Goal: Information Seeking & Learning: Check status

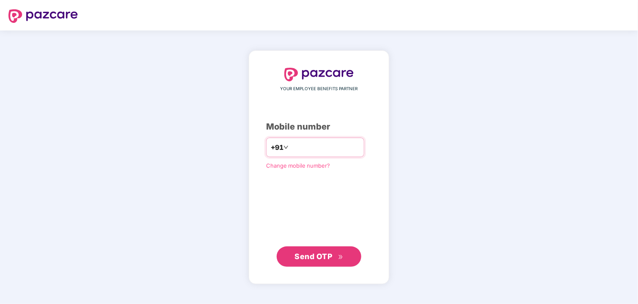
click at [331, 146] on input "number" at bounding box center [324, 147] width 69 height 14
type input "**********"
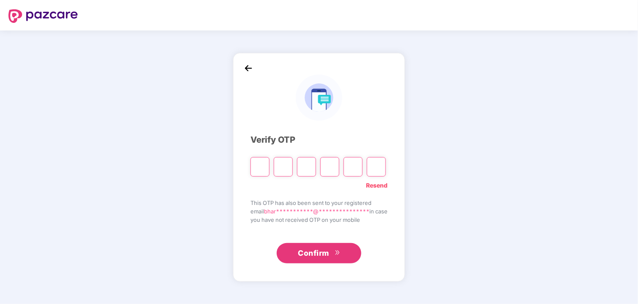
type input "*"
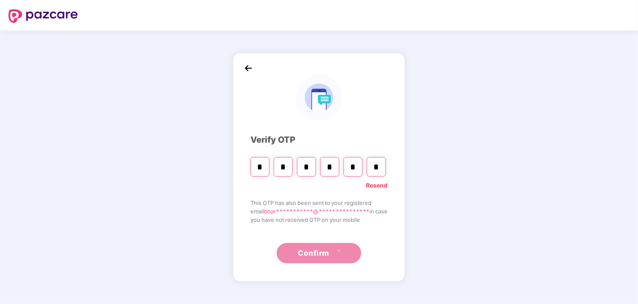
type input "*"
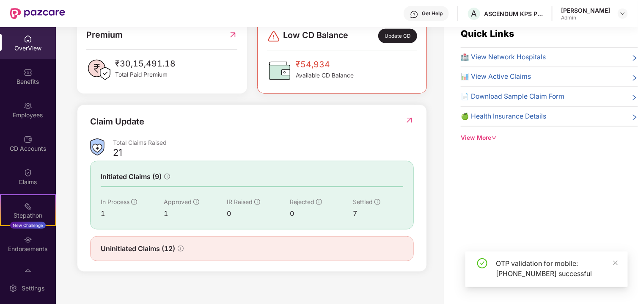
scroll to position [27, 0]
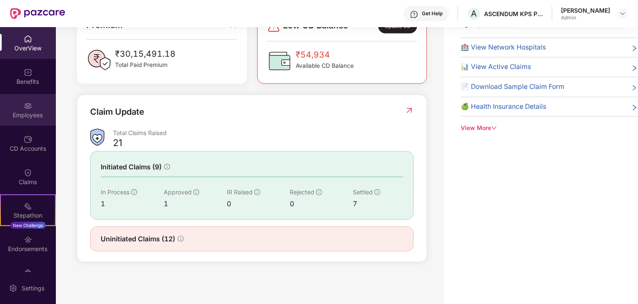
click at [31, 99] on div "Employees" at bounding box center [28, 110] width 56 height 32
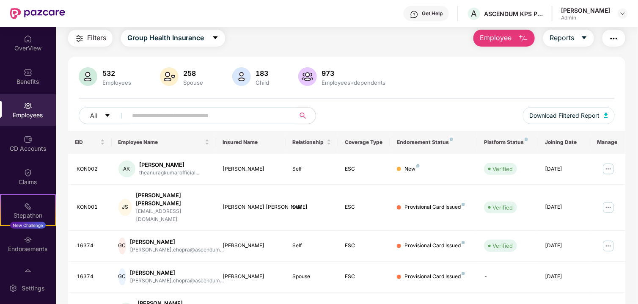
click at [177, 122] on span at bounding box center [208, 115] width 173 height 17
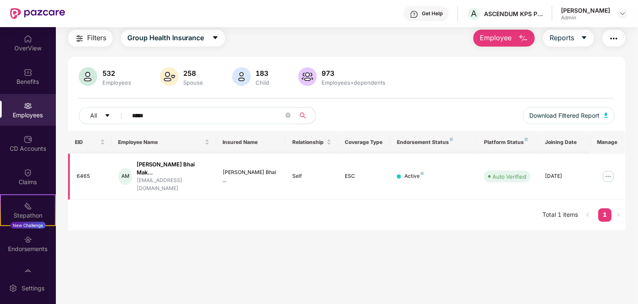
type input "*****"
click at [609, 170] on img at bounding box center [609, 177] width 14 height 14
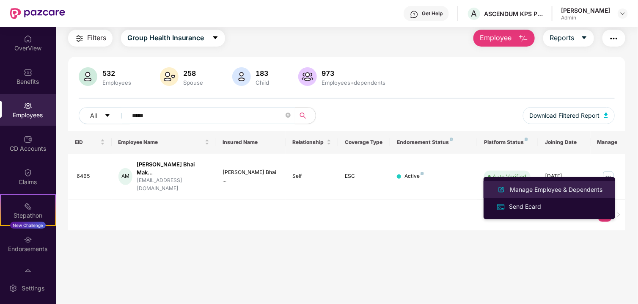
click at [588, 183] on li "Manage Employee & Dependents" at bounding box center [550, 189] width 132 height 17
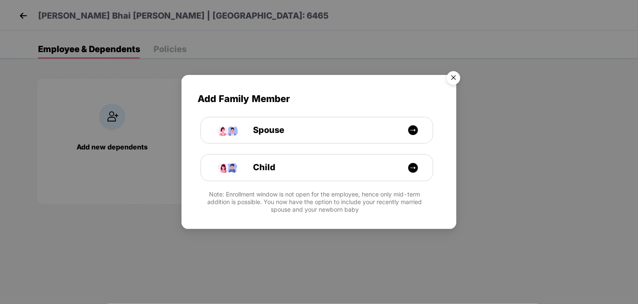
click at [457, 74] on img "Close" at bounding box center [454, 79] width 24 height 24
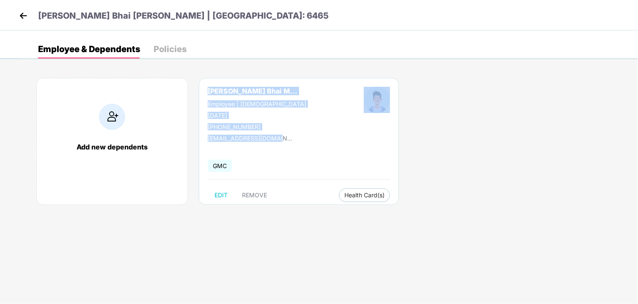
drag, startPoint x: 209, startPoint y: 87, endPoint x: 293, endPoint y: 143, distance: 101.0
click at [293, 143] on div "[PERSON_NAME] Bhai M... Employee | [DEMOGRAPHIC_DATA] [DATE] [PHONE_NUMBER] [EM…" at bounding box center [299, 141] width 200 height 127
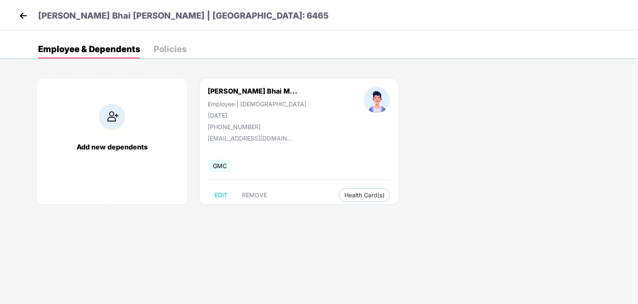
click at [430, 143] on div "Add new dependents [PERSON_NAME] Bhai M... Employee | [DEMOGRAPHIC_DATA] [DATE]…" at bounding box center [328, 145] width 619 height 161
click at [240, 128] on div "[PHONE_NUMBER]" at bounding box center [257, 126] width 99 height 7
drag, startPoint x: 457, startPoint y: 172, endPoint x: 457, endPoint y: 189, distance: 17.4
click at [457, 172] on div "Add new dependents [PERSON_NAME] Bhai M... Employee | [DEMOGRAPHIC_DATA] [DATE]…" at bounding box center [328, 145] width 619 height 161
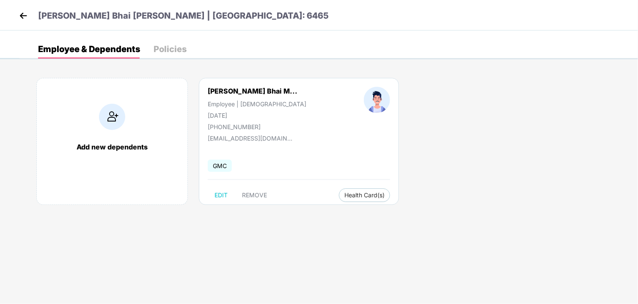
click at [21, 10] on img at bounding box center [23, 15] width 13 height 13
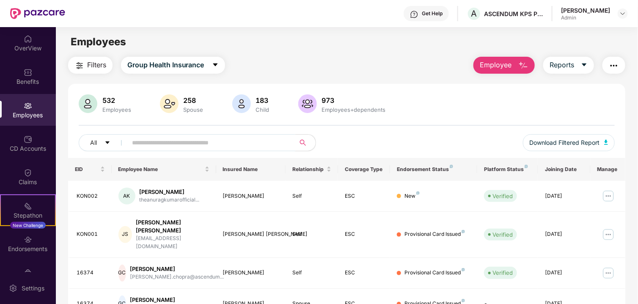
click at [164, 141] on input "text" at bounding box center [208, 142] width 152 height 13
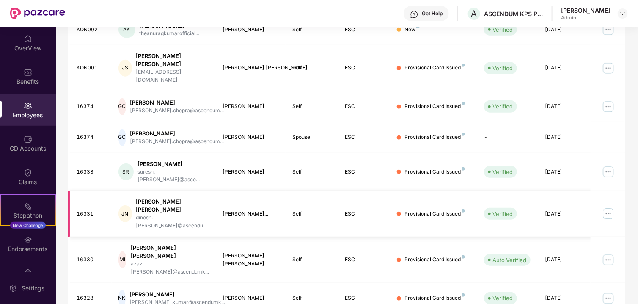
scroll to position [216, 0]
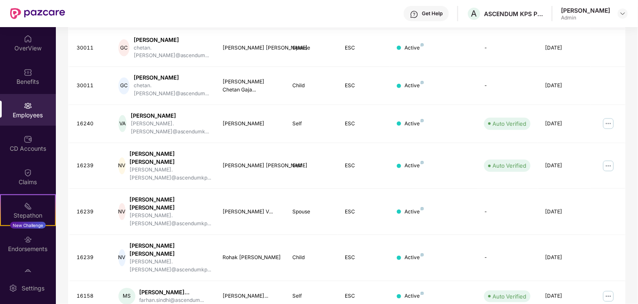
scroll to position [223, 0]
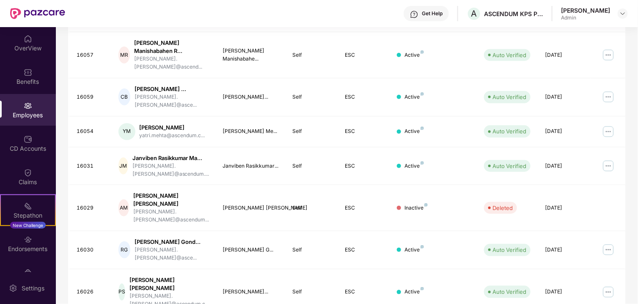
scroll to position [237, 0]
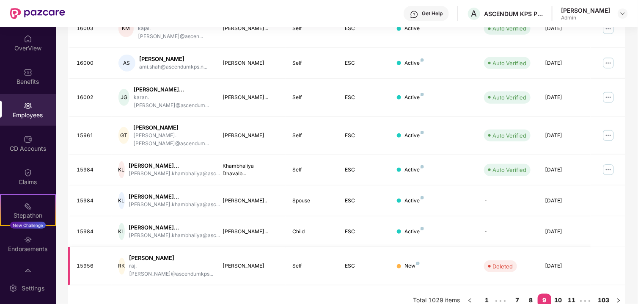
scroll to position [251, 0]
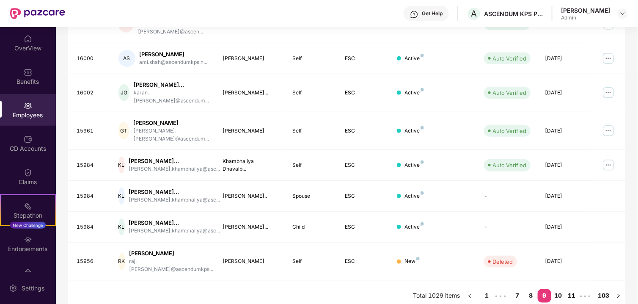
click at [568, 289] on link "11" at bounding box center [572, 295] width 14 height 13
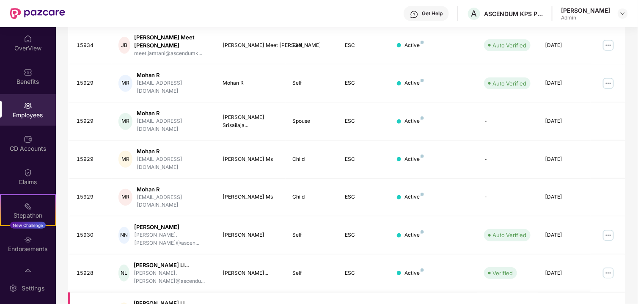
scroll to position [223, 0]
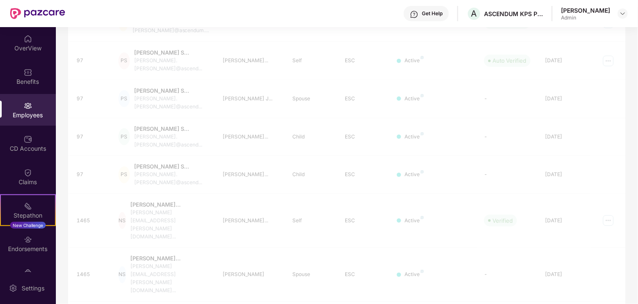
scroll to position [220, 0]
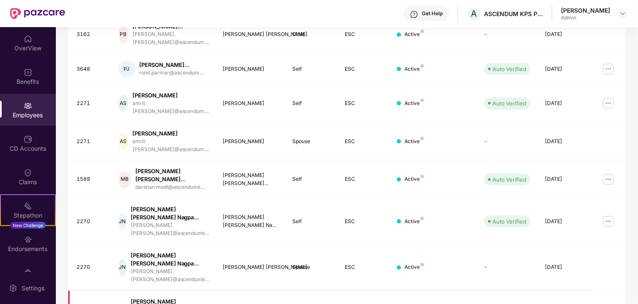
scroll to position [251, 0]
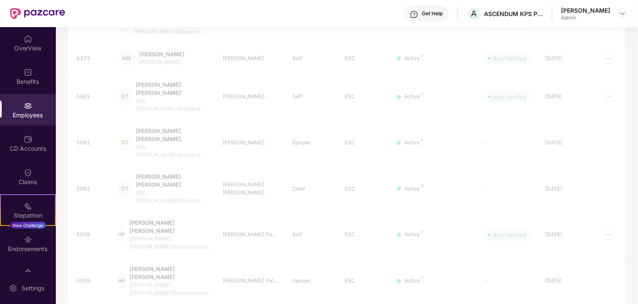
scroll to position [223, 0]
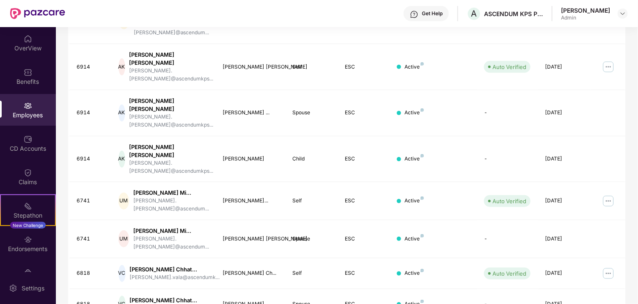
scroll to position [230, 0]
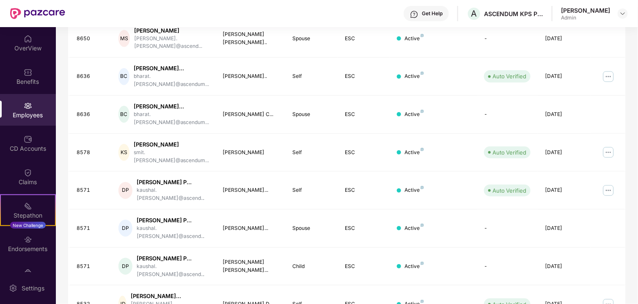
click at [515, 290] on div "EID Employee Name Insured Name Relationship Coverage Type Endorsement Status Pl…" at bounding box center [347, 141] width 558 height 426
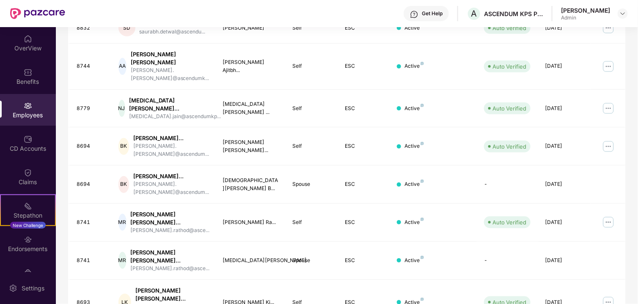
click at [517, 301] on div "EID Employee Name Insured Name Relationship Coverage Type Endorsement Status Pl…" at bounding box center [347, 142] width 558 height 428
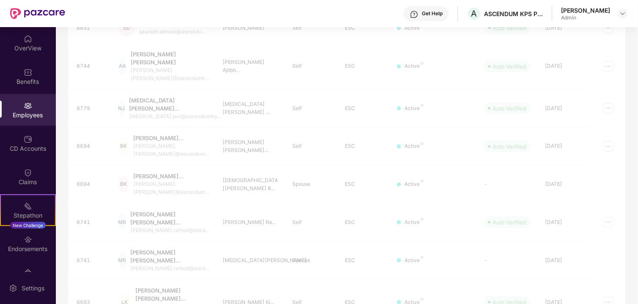
scroll to position [223, 0]
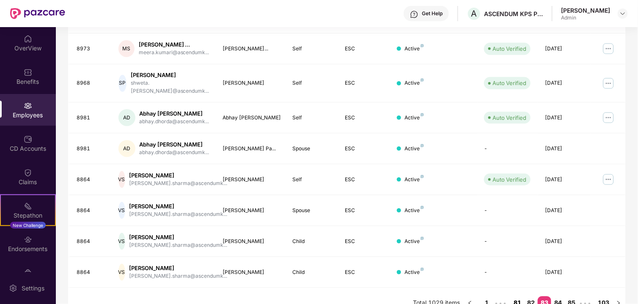
click at [516, 296] on link "81" at bounding box center [518, 302] width 14 height 13
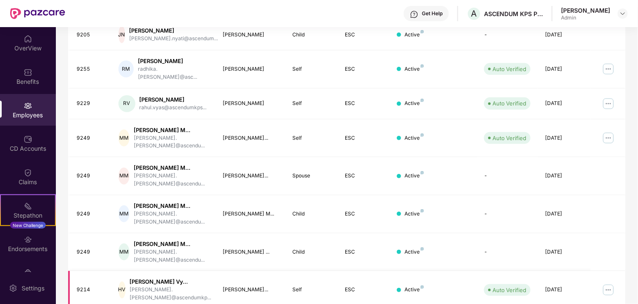
click at [517, 299] on td "Auto Verified" at bounding box center [507, 290] width 61 height 38
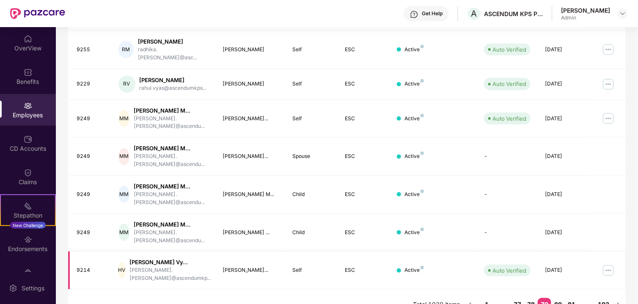
scroll to position [251, 0]
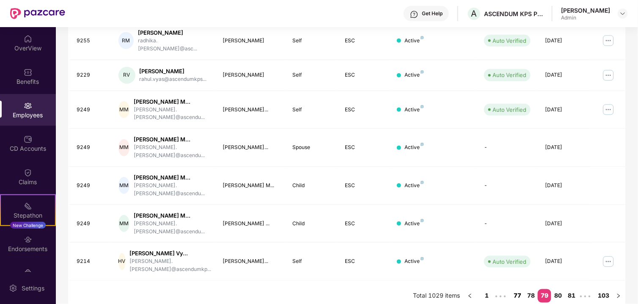
click at [520, 289] on link "77" at bounding box center [518, 295] width 14 height 13
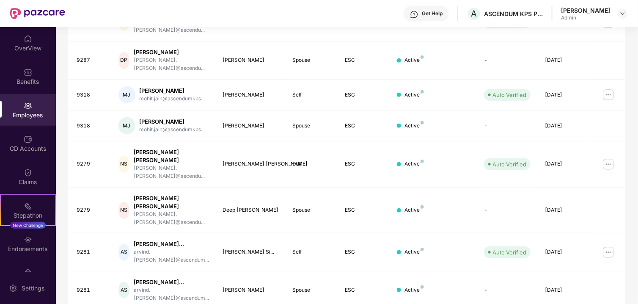
scroll to position [223, 0]
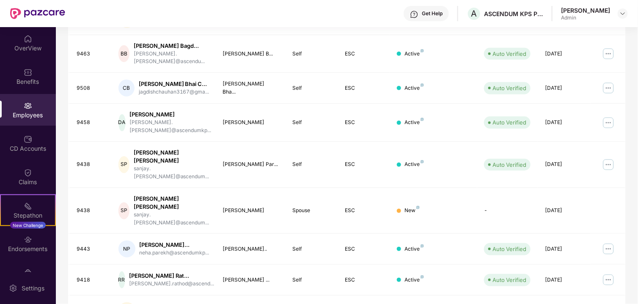
scroll to position [216, 0]
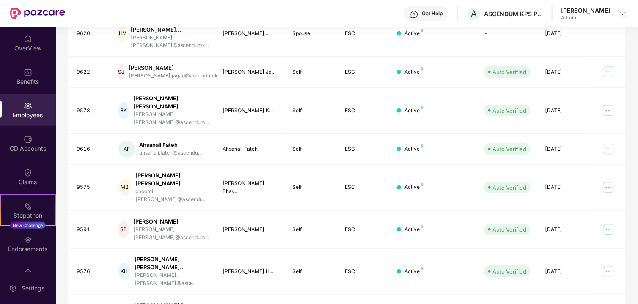
scroll to position [223, 0]
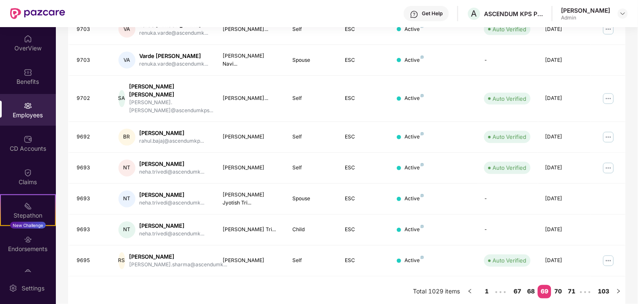
scroll to position [230, 0]
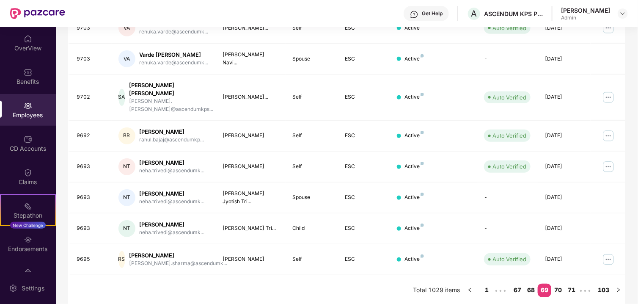
click at [518, 287] on link "67" at bounding box center [518, 289] width 14 height 13
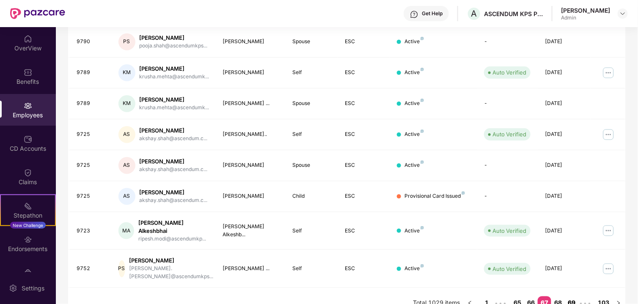
scroll to position [223, 0]
click at [518, 297] on link "65" at bounding box center [518, 303] width 14 height 13
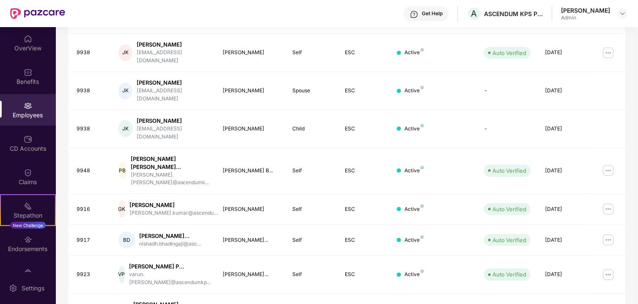
scroll to position [237, 0]
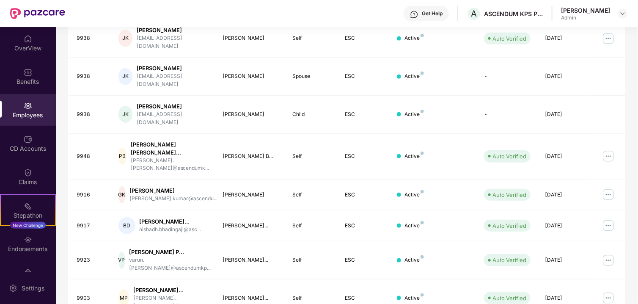
click at [519, 281] on div "EID Employee Name Insured Name Relationship Coverage Type Endorsement Status Pl…" at bounding box center [347, 134] width 558 height 427
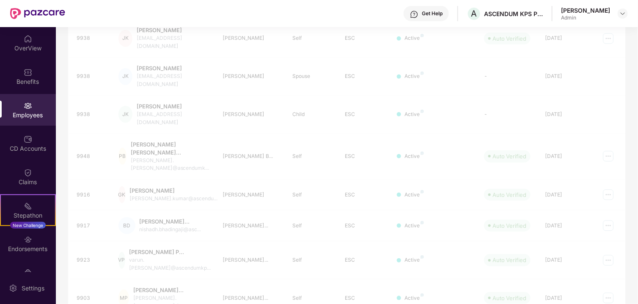
scroll to position [216, 0]
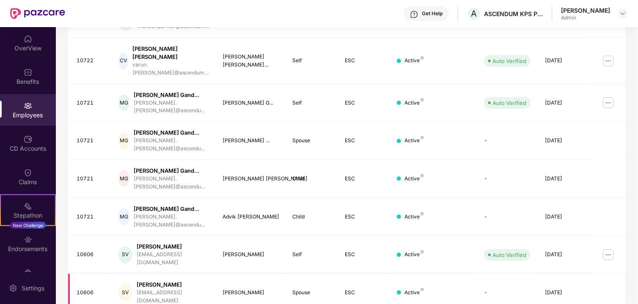
scroll to position [244, 0]
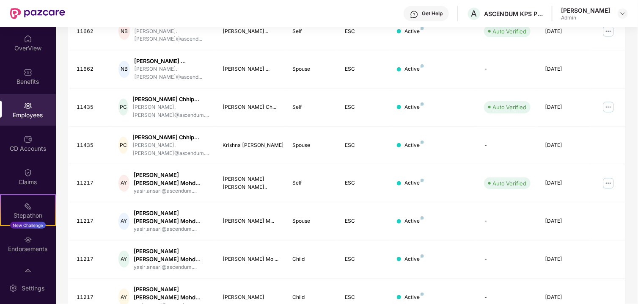
scroll to position [259, 0]
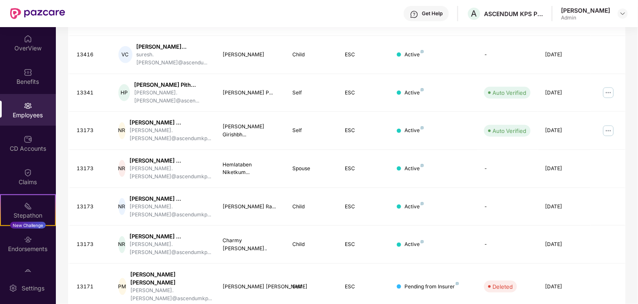
scroll to position [237, 0]
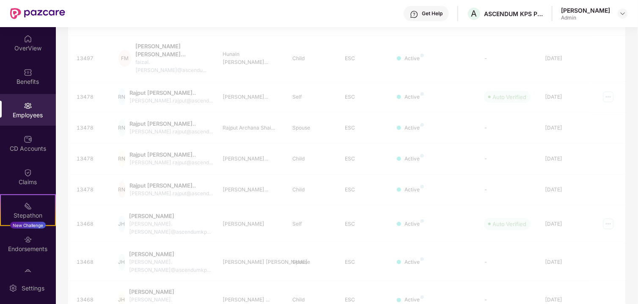
scroll to position [216, 0]
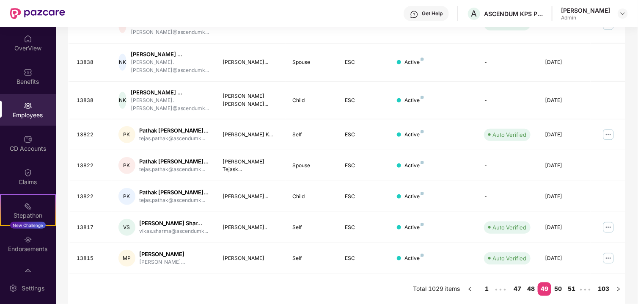
scroll to position [251, 0]
click at [516, 287] on link "47" at bounding box center [518, 288] width 14 height 13
click at [516, 287] on link "45" at bounding box center [518, 288] width 14 height 13
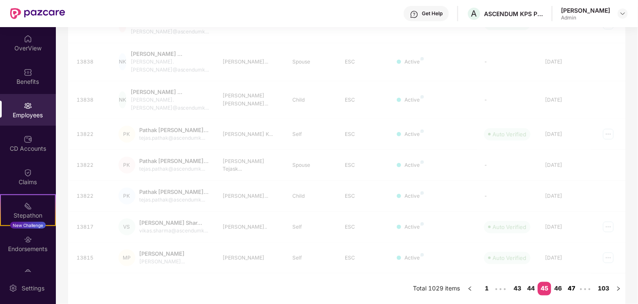
click at [516, 287] on link "43" at bounding box center [518, 288] width 14 height 13
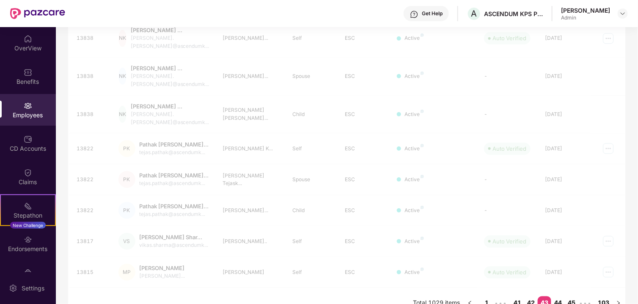
click at [516, 296] on link "41" at bounding box center [518, 302] width 14 height 13
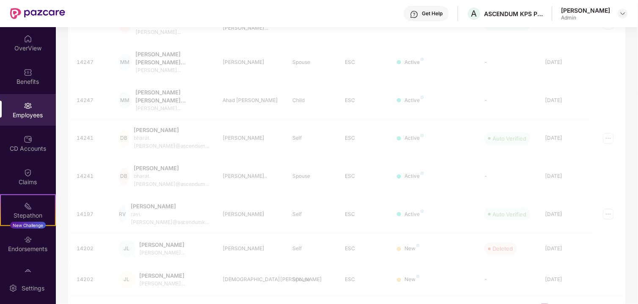
click at [516, 303] on link "39" at bounding box center [518, 310] width 14 height 13
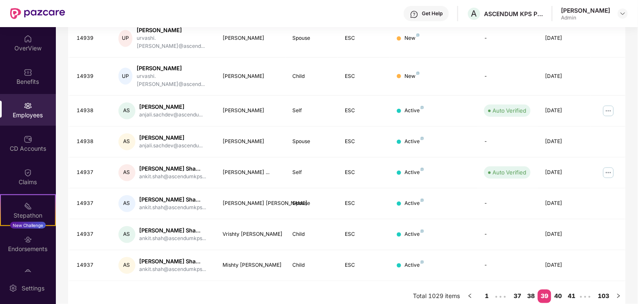
scroll to position [244, 0]
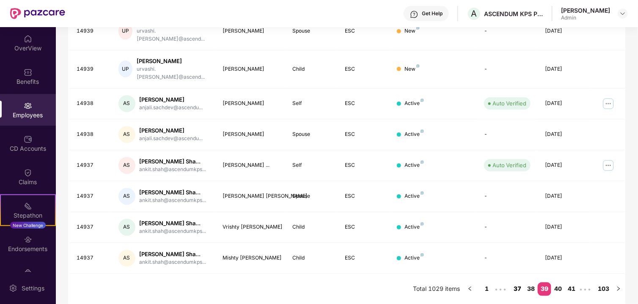
click at [517, 287] on link "37" at bounding box center [518, 288] width 14 height 13
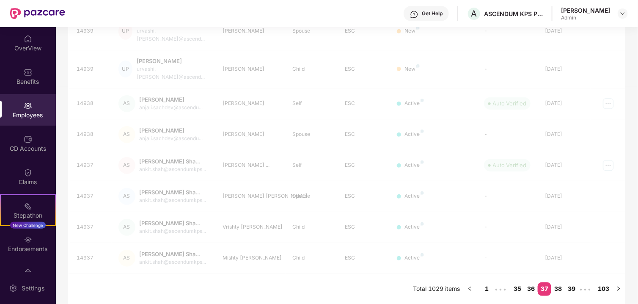
click at [517, 287] on link "35" at bounding box center [518, 288] width 14 height 13
click at [517, 287] on link "33" at bounding box center [518, 288] width 14 height 13
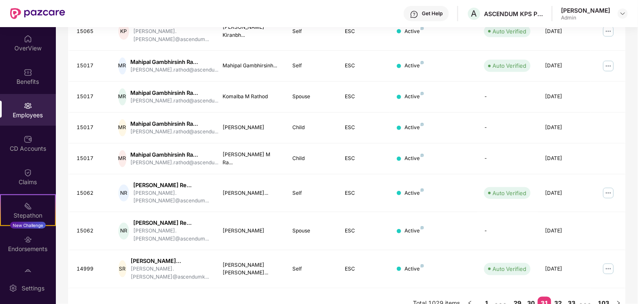
click at [517, 287] on div "EID Employee Name Insured Name Relationship Coverage Type Endorsement Status Pl…" at bounding box center [347, 123] width 558 height 391
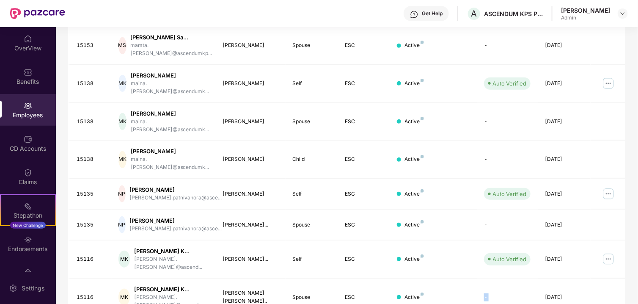
click at [517, 287] on td "-" at bounding box center [507, 297] width 61 height 38
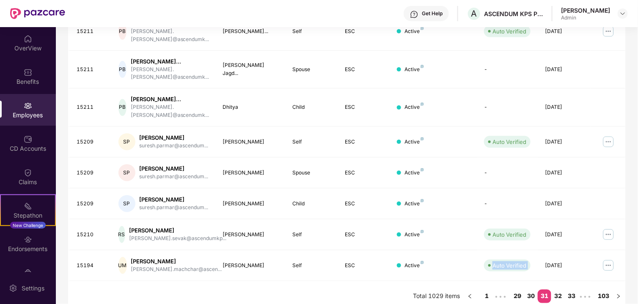
click at [517, 287] on div "EID Employee Name Insured Name Relationship Coverage Type Endorsement Status Pl…" at bounding box center [347, 119] width 558 height 383
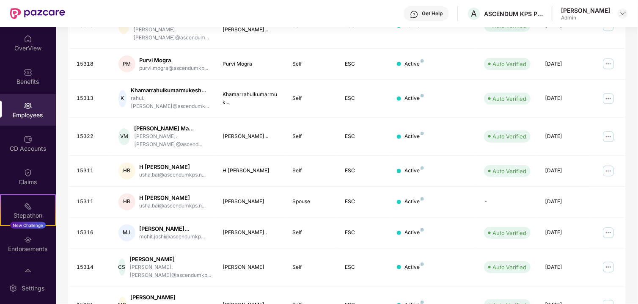
click at [517, 300] on div "EID Employee Name Insured Name Relationship Coverage Type Endorsement Status Pl…" at bounding box center [347, 148] width 558 height 413
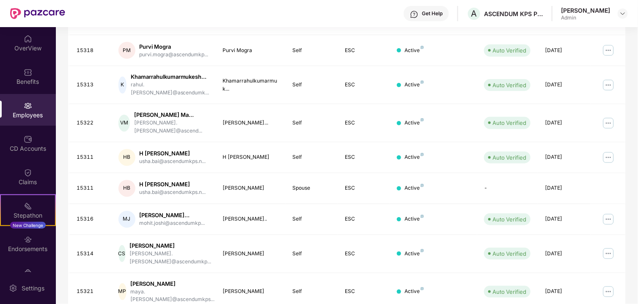
scroll to position [237, 0]
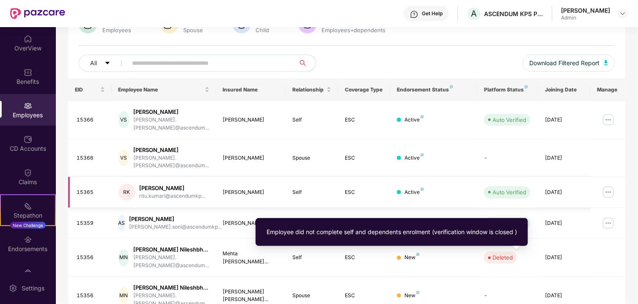
scroll to position [216, 0]
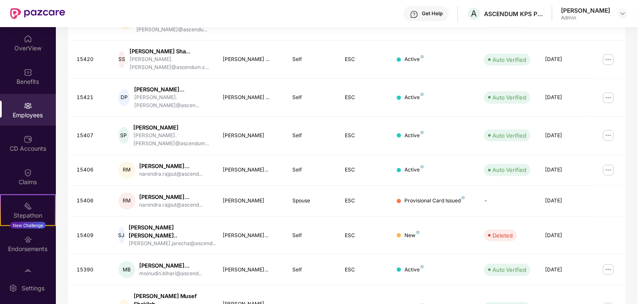
scroll to position [237, 0]
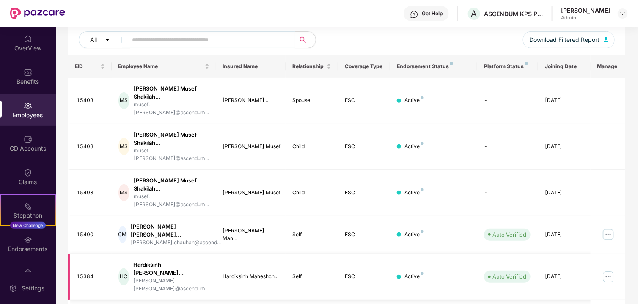
scroll to position [230, 0]
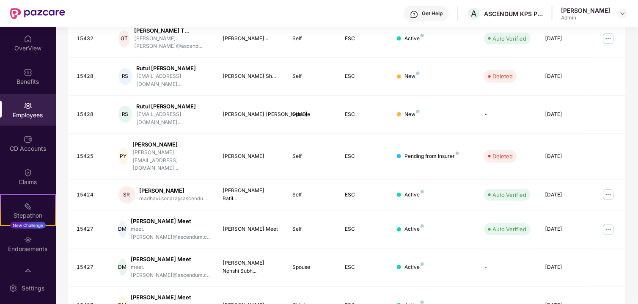
scroll to position [223, 0]
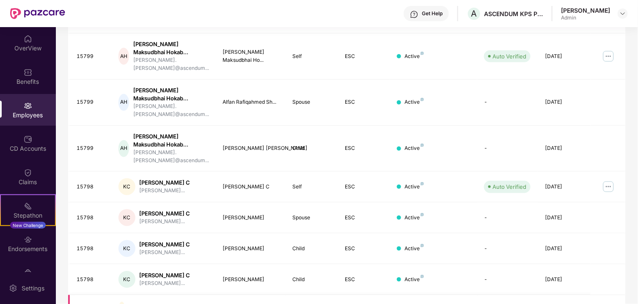
scroll to position [237, 0]
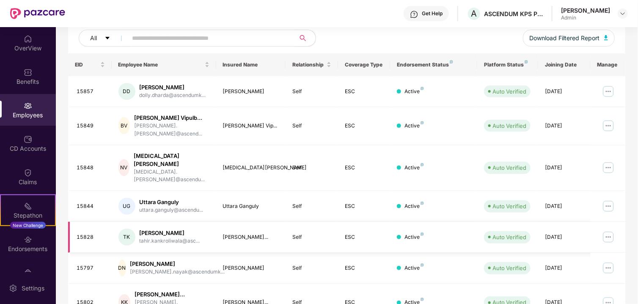
scroll to position [216, 0]
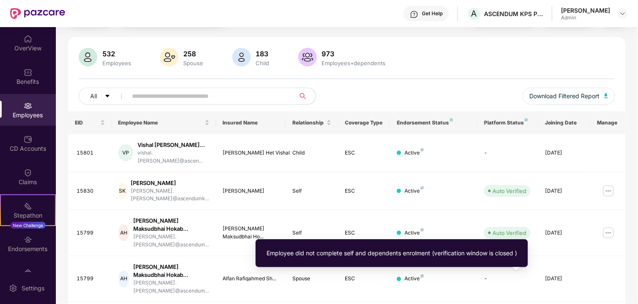
scroll to position [0, 0]
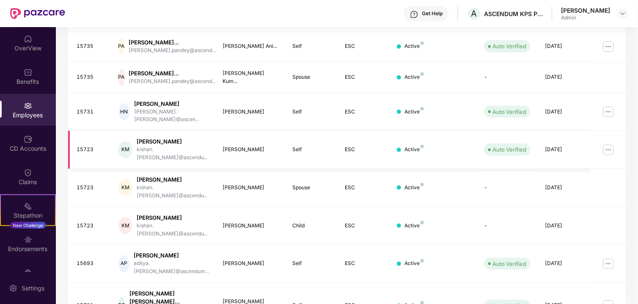
scroll to position [145, 0]
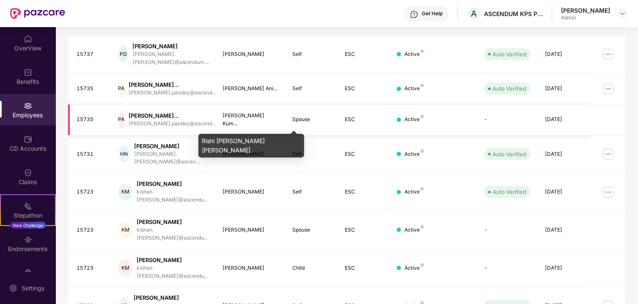
click at [256, 122] on div "[PERSON_NAME] Kum..." at bounding box center [251, 120] width 56 height 16
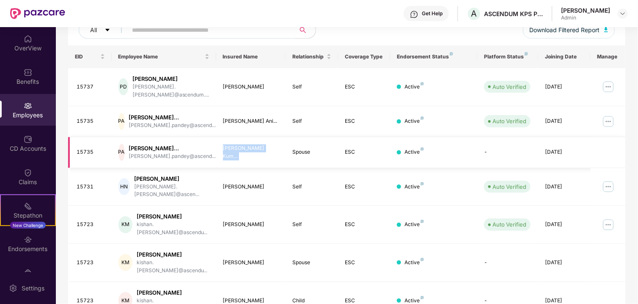
scroll to position [103, 0]
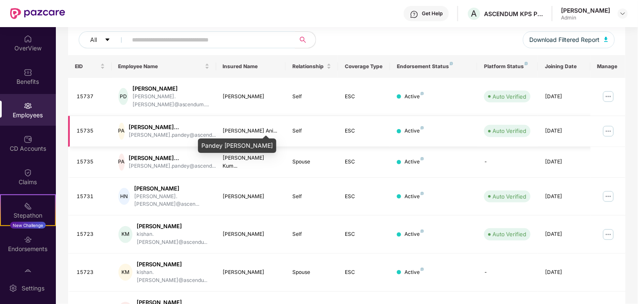
click at [266, 127] on div "[PERSON_NAME] Ani..." at bounding box center [251, 131] width 56 height 8
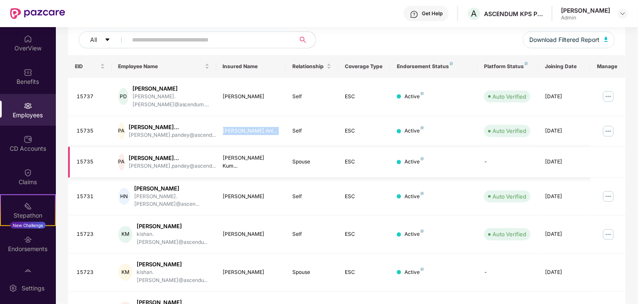
scroll to position [0, 0]
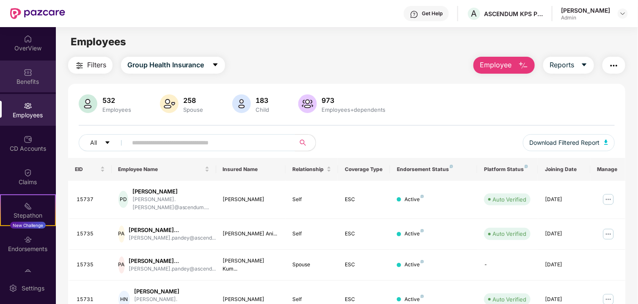
click at [38, 77] on div "Benefits" at bounding box center [28, 77] width 56 height 32
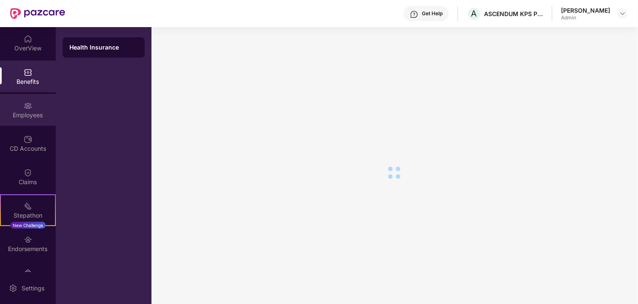
click at [35, 102] on div "Employees" at bounding box center [28, 110] width 56 height 32
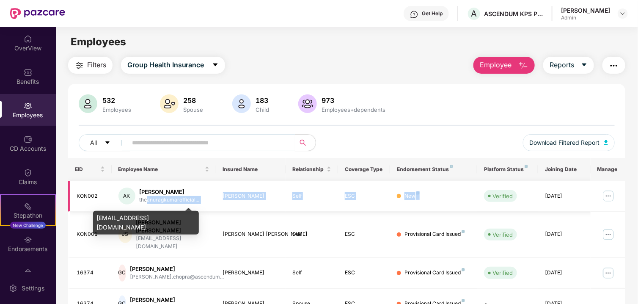
drag, startPoint x: 427, startPoint y: 198, endPoint x: 146, endPoint y: 198, distance: 281.4
click at [146, 198] on tr "KON002 AK [PERSON_NAME]... [PERSON_NAME] Self ESC New Verified [DATE]" at bounding box center [347, 196] width 558 height 31
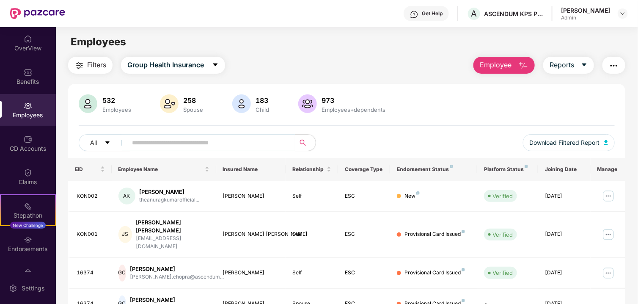
click at [404, 131] on div "532 Employees 258 Spouse 183 Child 973 Employees+dependents All Download Filter…" at bounding box center [347, 125] width 558 height 63
drag, startPoint x: 338, startPoint y: 90, endPoint x: 392, endPoint y: 96, distance: 55.0
click at [329, 97] on div "973" at bounding box center [353, 100] width 67 height 8
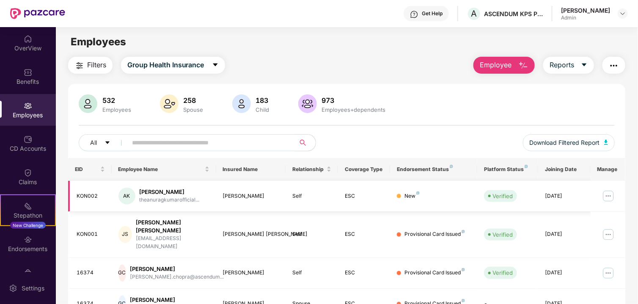
click at [161, 192] on div "[PERSON_NAME]" at bounding box center [170, 192] width 60 height 8
click at [260, 98] on div "183" at bounding box center [262, 100] width 17 height 8
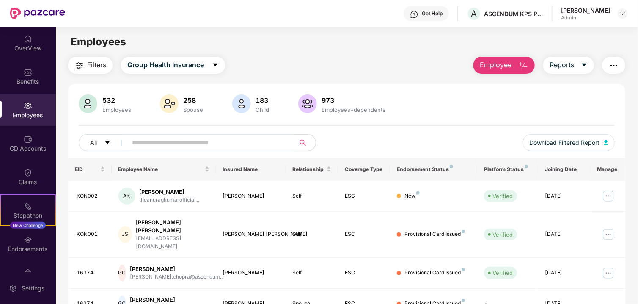
click at [324, 100] on div "973" at bounding box center [353, 100] width 67 height 8
click at [0, 74] on div "Benefits" at bounding box center [28, 77] width 56 height 32
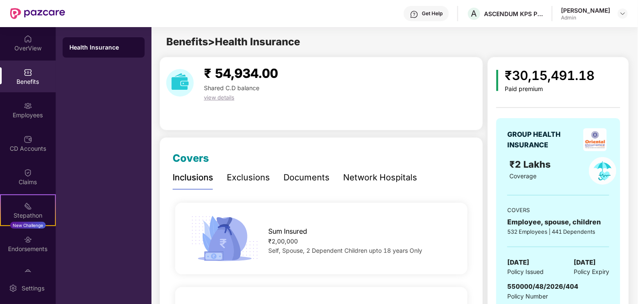
click at [552, 78] on div "₹30,15,491.18" at bounding box center [550, 76] width 90 height 20
click at [551, 78] on div "₹30,15,491.18" at bounding box center [550, 76] width 90 height 20
click at [515, 76] on div "₹30,15,491.18" at bounding box center [550, 76] width 90 height 20
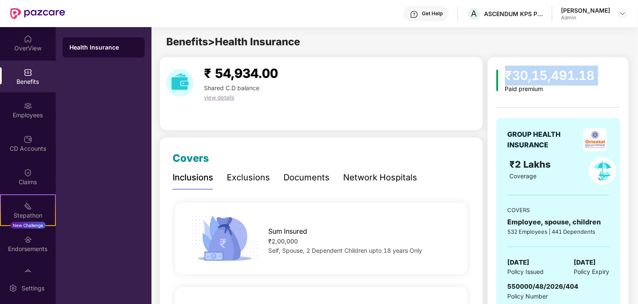
click at [515, 76] on div "₹30,15,491.18" at bounding box center [550, 76] width 90 height 20
click at [249, 73] on span "₹ 54,934.00" at bounding box center [241, 73] width 74 height 15
click at [248, 73] on span "₹ 54,934.00" at bounding box center [241, 73] width 74 height 15
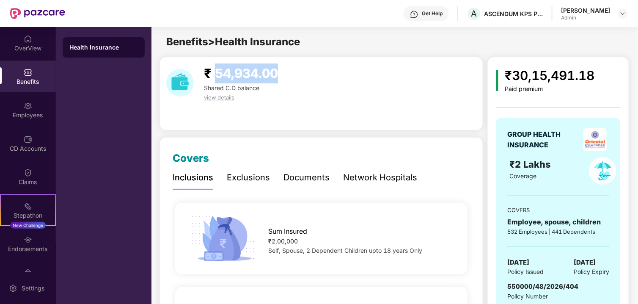
click at [248, 73] on span "₹ 54,934.00" at bounding box center [241, 73] width 74 height 15
click at [531, 76] on div "₹30,15,491.18" at bounding box center [550, 76] width 90 height 20
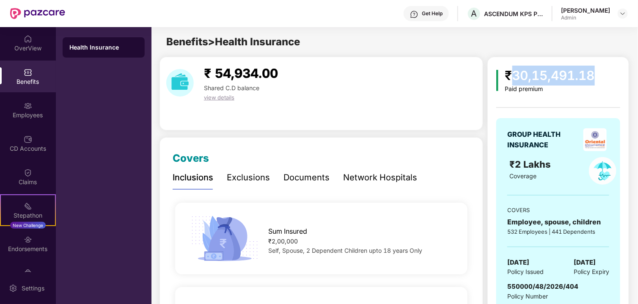
click at [531, 76] on div "₹30,15,491.18" at bounding box center [550, 76] width 90 height 20
click at [239, 71] on span "₹ 54,934.00" at bounding box center [241, 73] width 74 height 15
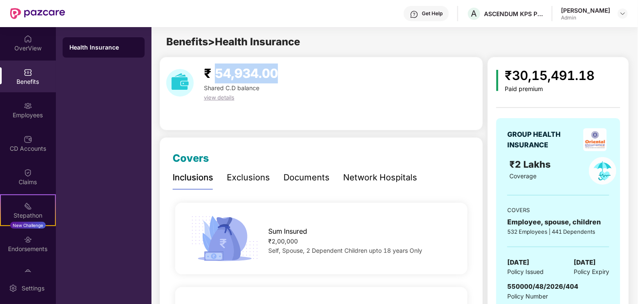
click at [239, 71] on span "₹ 54,934.00" at bounding box center [241, 73] width 74 height 15
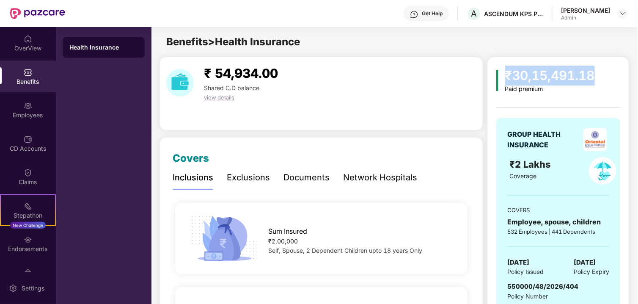
drag, startPoint x: 506, startPoint y: 73, endPoint x: 637, endPoint y: 74, distance: 130.7
click at [559, 70] on div "₹30,15,491.18" at bounding box center [550, 76] width 90 height 20
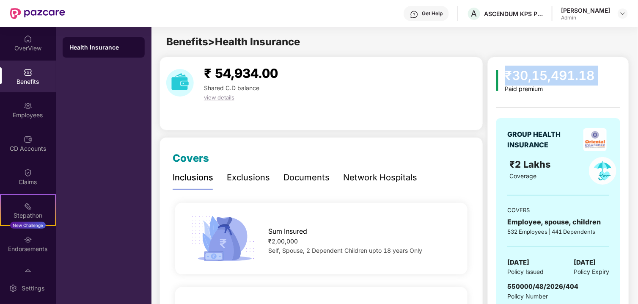
click at [537, 74] on div "₹30,15,491.18" at bounding box center [550, 76] width 90 height 20
click at [545, 81] on div "₹30,15,491.18" at bounding box center [550, 76] width 90 height 20
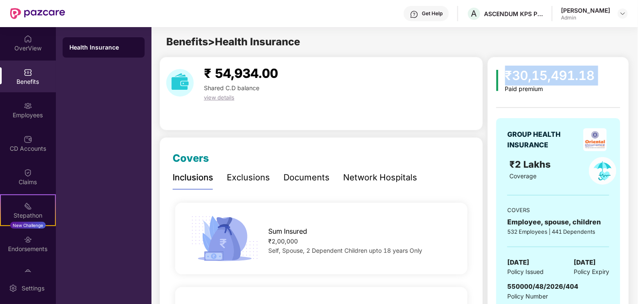
click at [545, 81] on div "₹30,15,491.18" at bounding box center [550, 76] width 90 height 20
click at [533, 67] on div "₹30,15,491.18" at bounding box center [550, 76] width 90 height 20
click at [531, 74] on div "₹30,15,491.18" at bounding box center [550, 76] width 90 height 20
click at [531, 75] on div "₹30,15,491.18" at bounding box center [550, 76] width 90 height 20
click at [535, 73] on div "₹30,15,491.18" at bounding box center [550, 76] width 90 height 20
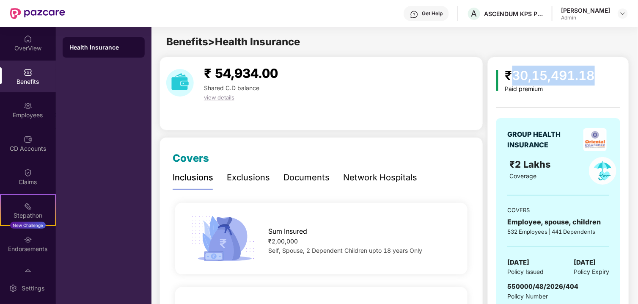
drag, startPoint x: 535, startPoint y: 73, endPoint x: 506, endPoint y: 94, distance: 35.6
click at [534, 73] on div "₹30,15,491.18" at bounding box center [550, 76] width 90 height 20
click at [217, 73] on span "₹ 54,934.00" at bounding box center [241, 73] width 74 height 15
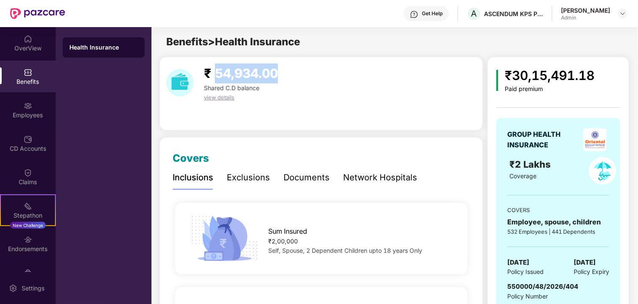
click at [217, 73] on span "₹ 54,934.00" at bounding box center [241, 73] width 74 height 15
drag, startPoint x: 218, startPoint y: 73, endPoint x: 220, endPoint y: 83, distance: 10.1
click at [219, 76] on span "₹ 54,934.00" at bounding box center [241, 73] width 74 height 15
click at [218, 98] on span "view details" at bounding box center [219, 97] width 30 height 7
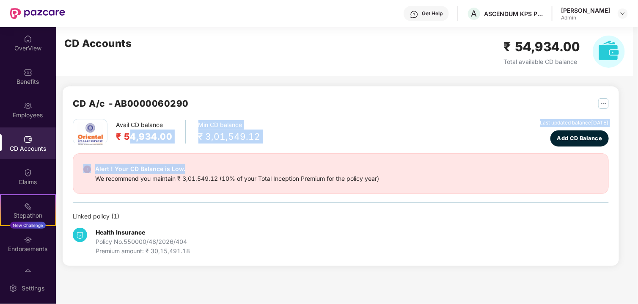
drag, startPoint x: 128, startPoint y: 132, endPoint x: 345, endPoint y: 147, distance: 217.5
click at [345, 147] on div "Avail CD balance ₹ 54,934.00 Min CD balance ₹ 3,01,549.12 Last updated balance …" at bounding box center [341, 187] width 536 height 137
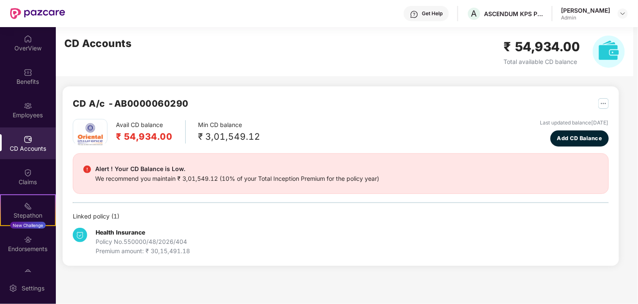
click at [284, 177] on div "We recommend you maintain ₹ 3,01,549.12 (10% of your Total Inception Premium fo…" at bounding box center [237, 178] width 284 height 9
drag, startPoint x: 183, startPoint y: 178, endPoint x: 215, endPoint y: 180, distance: 32.7
click at [215, 180] on div "We recommend you maintain ₹ 3,01,549.12 (10% of your Total Inception Premium fo…" at bounding box center [237, 178] width 284 height 9
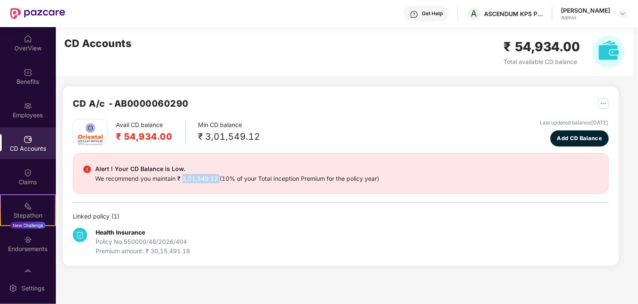
click at [211, 191] on div "Alert ! Your CD Balance is Low. We recommend you maintain ₹ 3,01,549.12 (10% of…" at bounding box center [341, 173] width 536 height 41
click at [197, 180] on div "We recommend you maintain ₹ 3,01,549.12 (10% of your Total Inception Premium fo…" at bounding box center [237, 178] width 284 height 9
click at [196, 179] on div "We recommend you maintain ₹ 3,01,549.12 (10% of your Total Inception Premium fo…" at bounding box center [237, 178] width 284 height 9
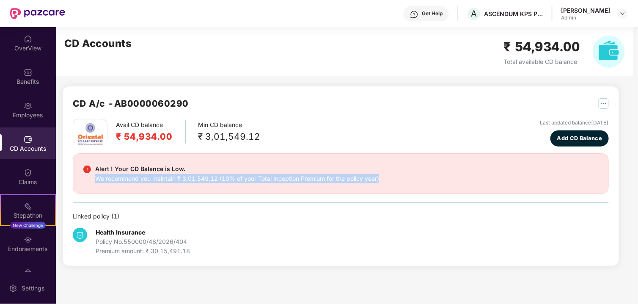
click at [196, 179] on div "We recommend you maintain ₹ 3,01,549.12 (10% of your Total Inception Premium fo…" at bounding box center [237, 178] width 284 height 9
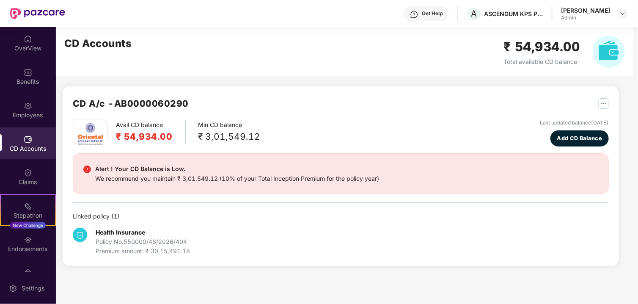
click at [168, 242] on div "Policy No. 550000/48/2026/404" at bounding box center [143, 241] width 94 height 9
click at [172, 252] on div "Premium amount: ₹ 30,15,491.18" at bounding box center [143, 250] width 94 height 9
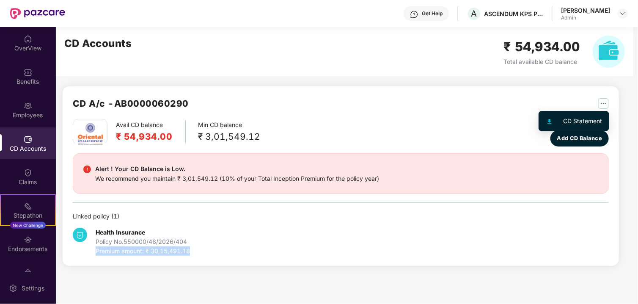
click at [605, 103] on img "button" at bounding box center [603, 103] width 11 height 11
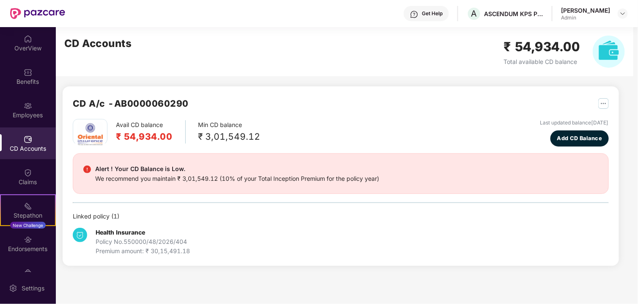
click at [332, 75] on div "CD Accounts ₹ 54,934.00 Total available CD balance" at bounding box center [345, 51] width 578 height 49
click at [35, 86] on div "Benefits" at bounding box center [28, 77] width 56 height 32
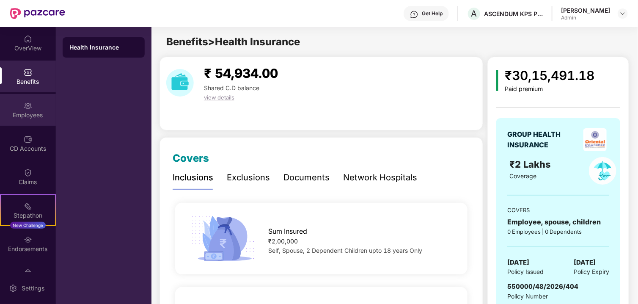
click at [28, 103] on img at bounding box center [28, 106] width 8 height 8
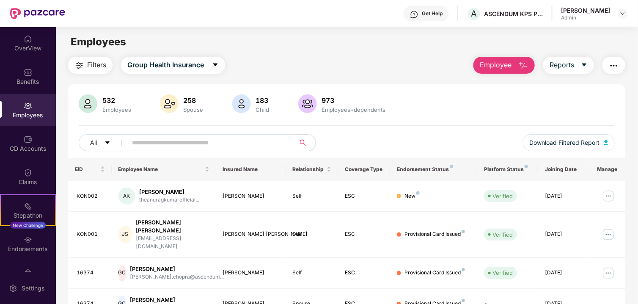
click at [153, 43] on div "Employees" at bounding box center [347, 42] width 582 height 16
click at [151, 61] on span "Group Health Insurance" at bounding box center [165, 65] width 77 height 11
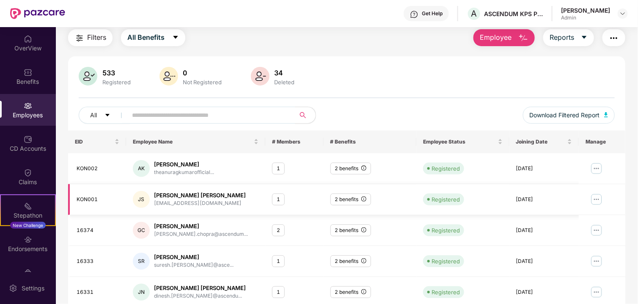
scroll to position [42, 0]
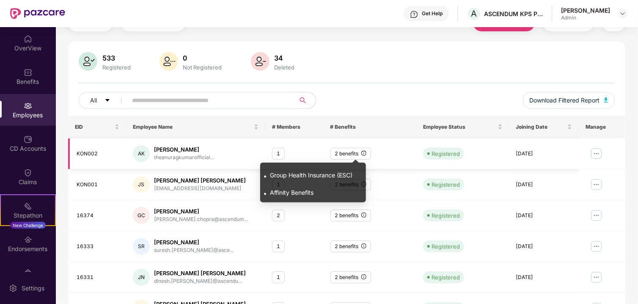
click at [366, 152] on icon "info-circle" at bounding box center [363, 153] width 5 height 5
click at [296, 195] on span "Affinity Benefits" at bounding box center [292, 192] width 44 height 7
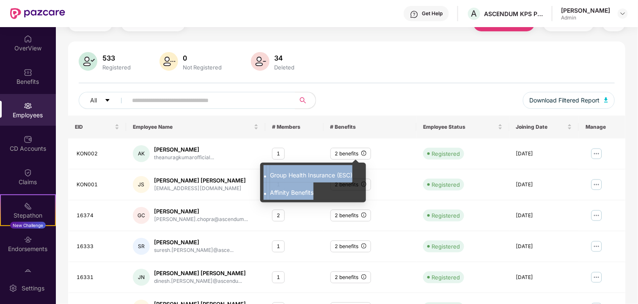
click at [296, 195] on span "Affinity Benefits" at bounding box center [292, 192] width 44 height 7
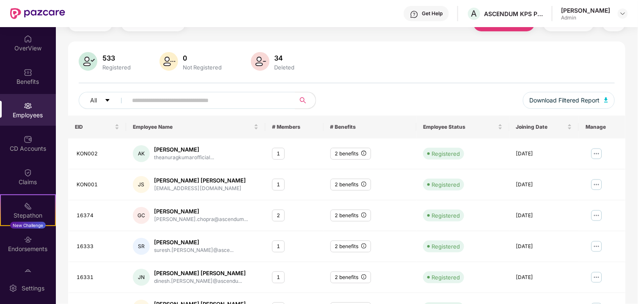
click at [341, 93] on div "All" at bounding box center [213, 100] width 268 height 17
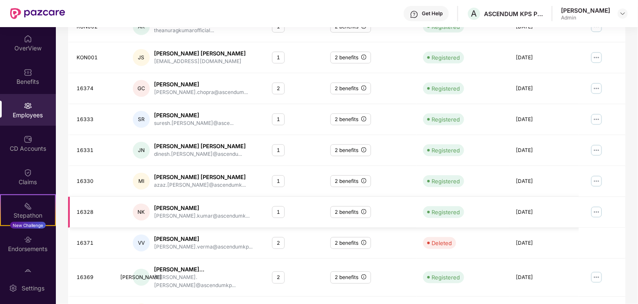
scroll to position [216, 0]
